Goal: Information Seeking & Learning: Learn about a topic

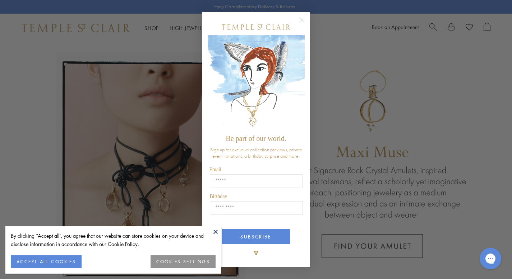
click at [214, 232] on button at bounding box center [215, 232] width 11 height 11
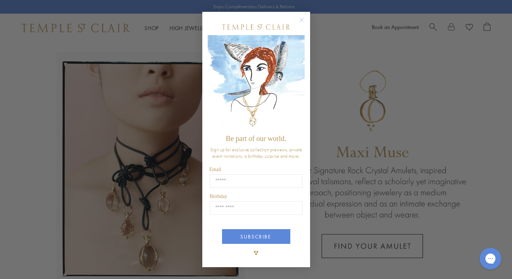
click at [302, 19] on icon "Close dialog" at bounding box center [301, 20] width 4 height 4
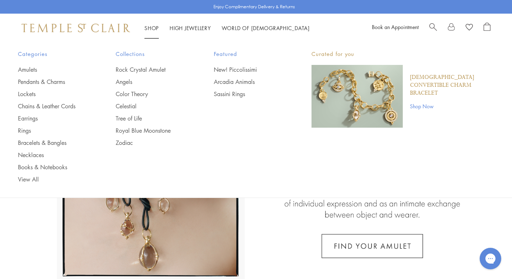
click at [34, 184] on div "Categories Amulets Pendants & Charms Lockets Chains & Leather Cords Earrings Ri…" at bounding box center [256, 116] width 512 height 148
click at [24, 183] on link "View All" at bounding box center [52, 180] width 69 height 8
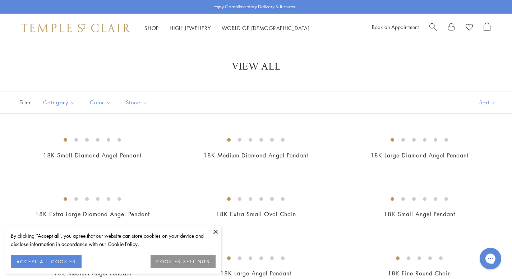
click at [215, 234] on button at bounding box center [215, 232] width 11 height 11
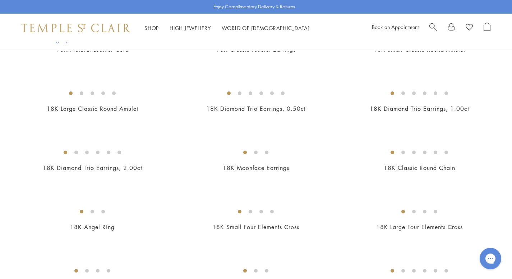
click at [511, 150] on html "Skip to content Shop Categories Amulets Pendants & Charms Lockets Chains & Leat…" at bounding box center [256, 243] width 512 height 2119
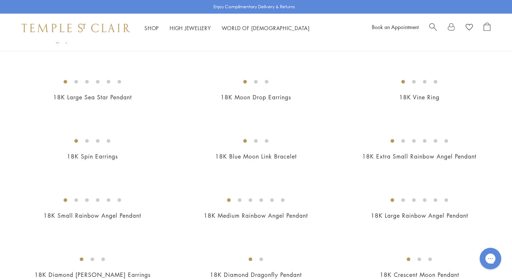
scroll to position [1433, 0]
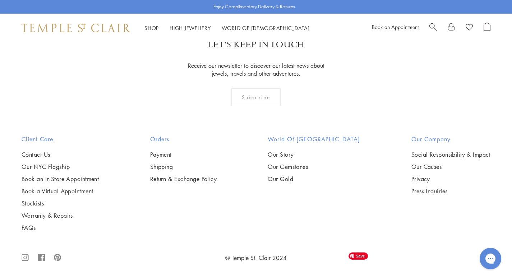
scroll to position [2020, 0]
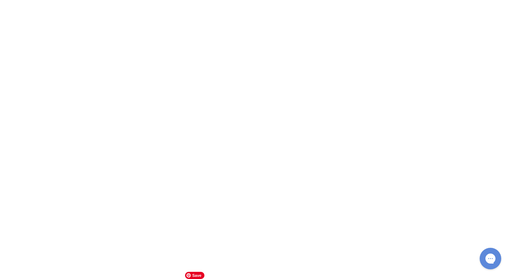
scroll to position [5343, 0]
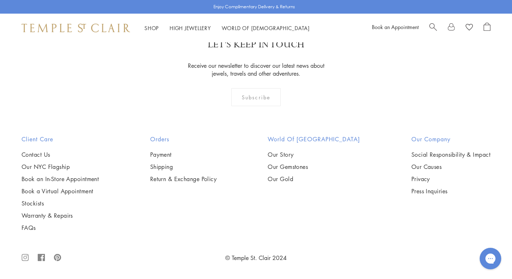
scroll to position [4799, 0]
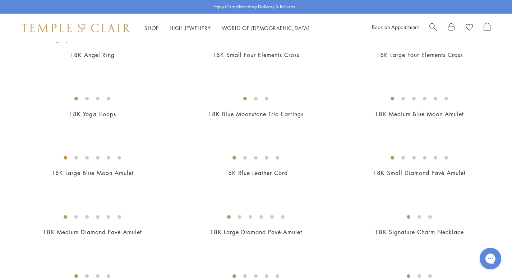
click at [511, 20] on html "Skip to content Shop Categories Amulets Pendants & Charms Lockets Chains & Leat…" at bounding box center [256, 70] width 512 height 2119
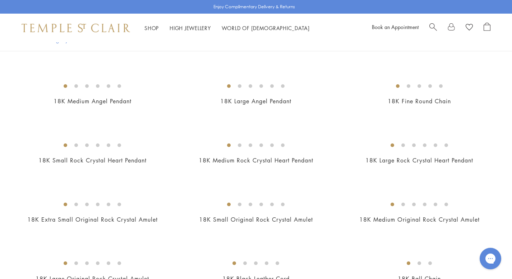
scroll to position [0, 0]
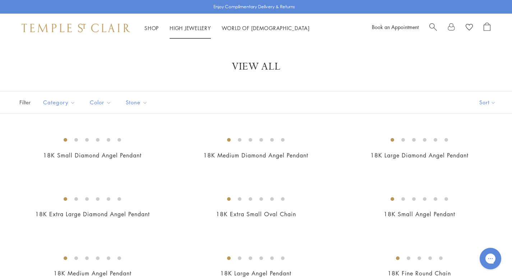
click at [189, 25] on link "High Jewellery High Jewellery" at bounding box center [189, 27] width 41 height 7
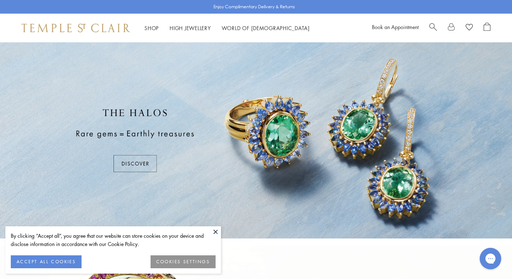
click at [217, 232] on button at bounding box center [215, 232] width 11 height 11
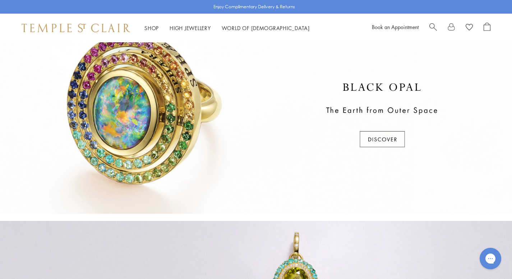
scroll to position [215, 0]
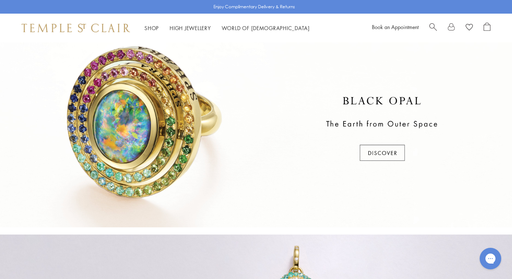
click at [511, 159] on html "Skip to content Shop Categories Amulets Pendants & Charms Lockets Chains & Leat…" at bounding box center [256, 259] width 512 height 949
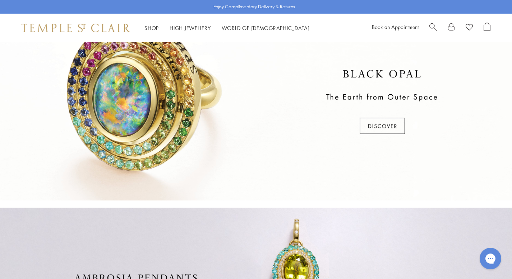
scroll to position [238, 0]
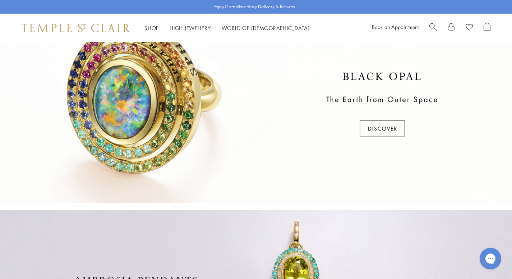
drag, startPoint x: 517, startPoint y: 175, endPoint x: 517, endPoint y: 102, distance: 73.2
click at [511, 102] on html "Skip to content Shop Categories Amulets Pendants & Charms Lockets Chains & Leat…" at bounding box center [256, 235] width 512 height 949
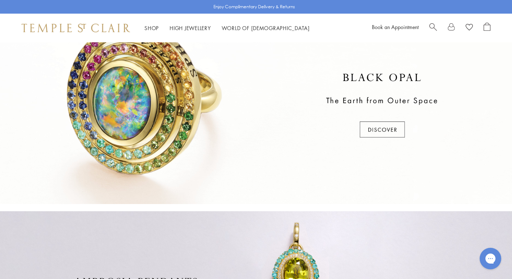
click at [376, 137] on div at bounding box center [256, 106] width 512 height 196
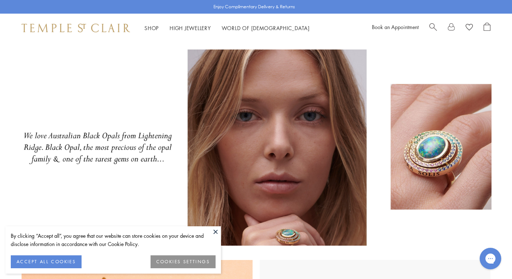
click at [216, 231] on button at bounding box center [215, 232] width 11 height 11
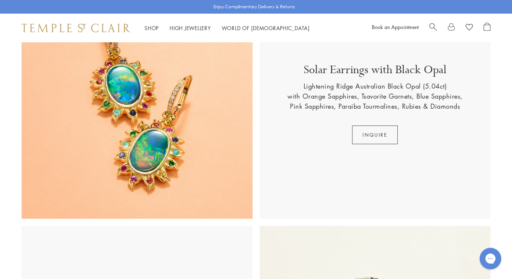
click at [511, 199] on html "Skip to content Shop Categories Amulets Pendants & Charms Lockets Chains & Leat…" at bounding box center [256, 244] width 512 height 1032
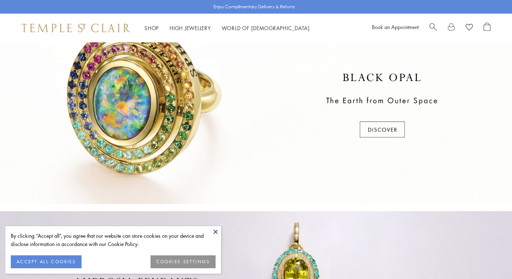
click at [511, 221] on html "By clicking “Accept all”, you agree that our website can store cookies on your …" at bounding box center [256, 236] width 512 height 949
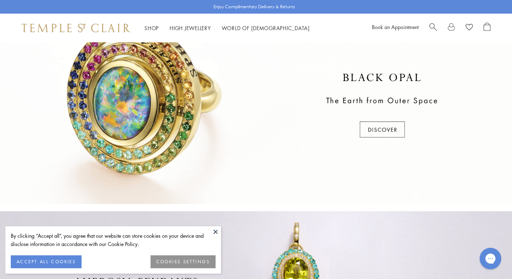
click at [511, 160] on html "By clicking “Accept all”, you agree that our website can store cookies on your …" at bounding box center [256, 236] width 512 height 949
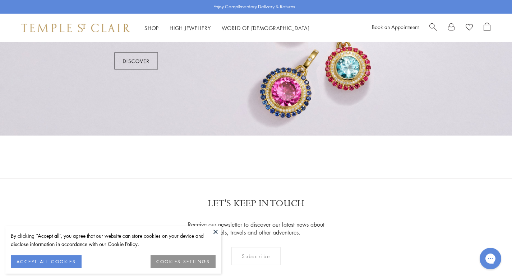
click at [141, 55] on div at bounding box center [256, 37] width 512 height 196
